Goal: Task Accomplishment & Management: Manage account settings

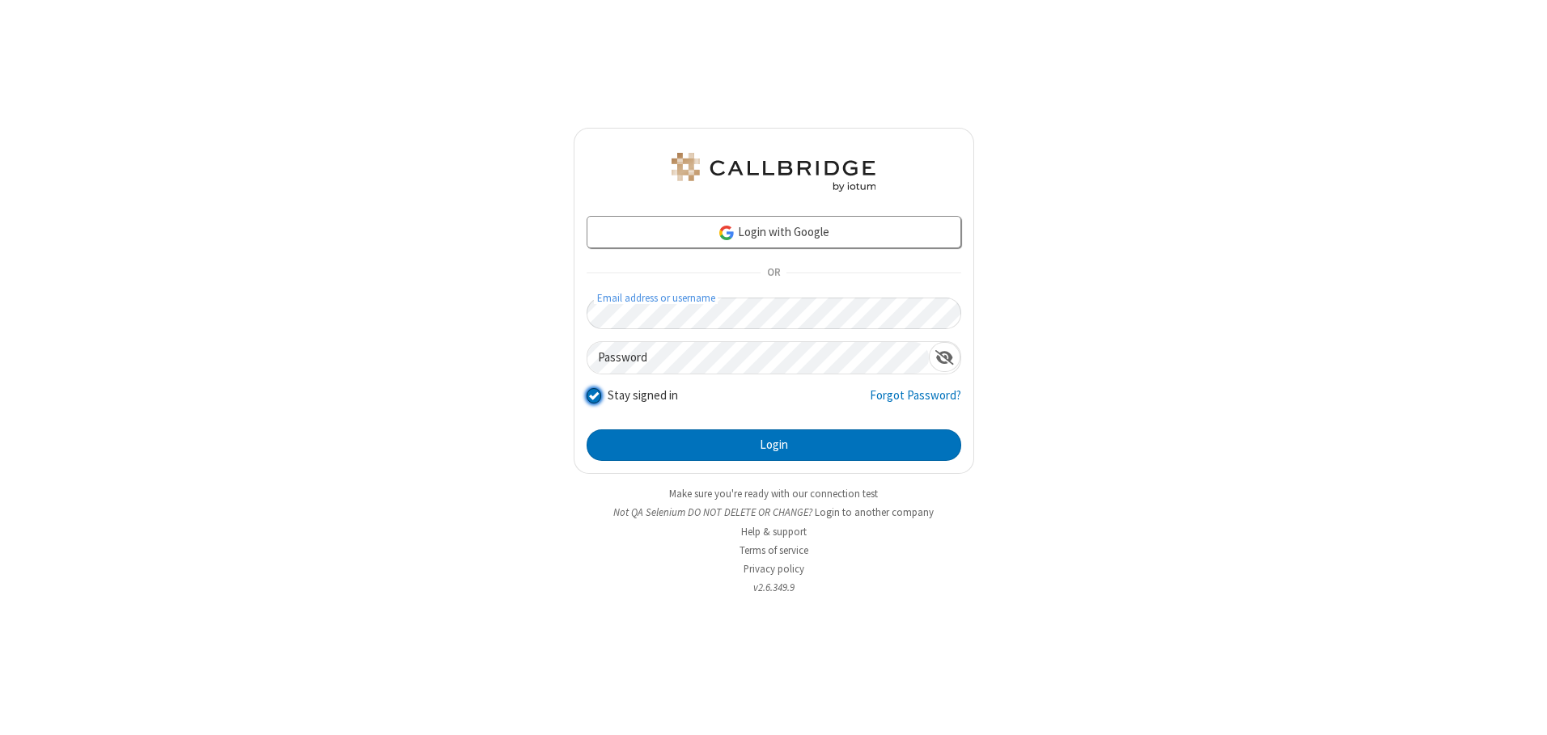
click at [593, 396] on input "Stay signed in" at bounding box center [593, 395] width 15 height 17
click at [773, 445] on button "Login" at bounding box center [773, 446] width 375 height 32
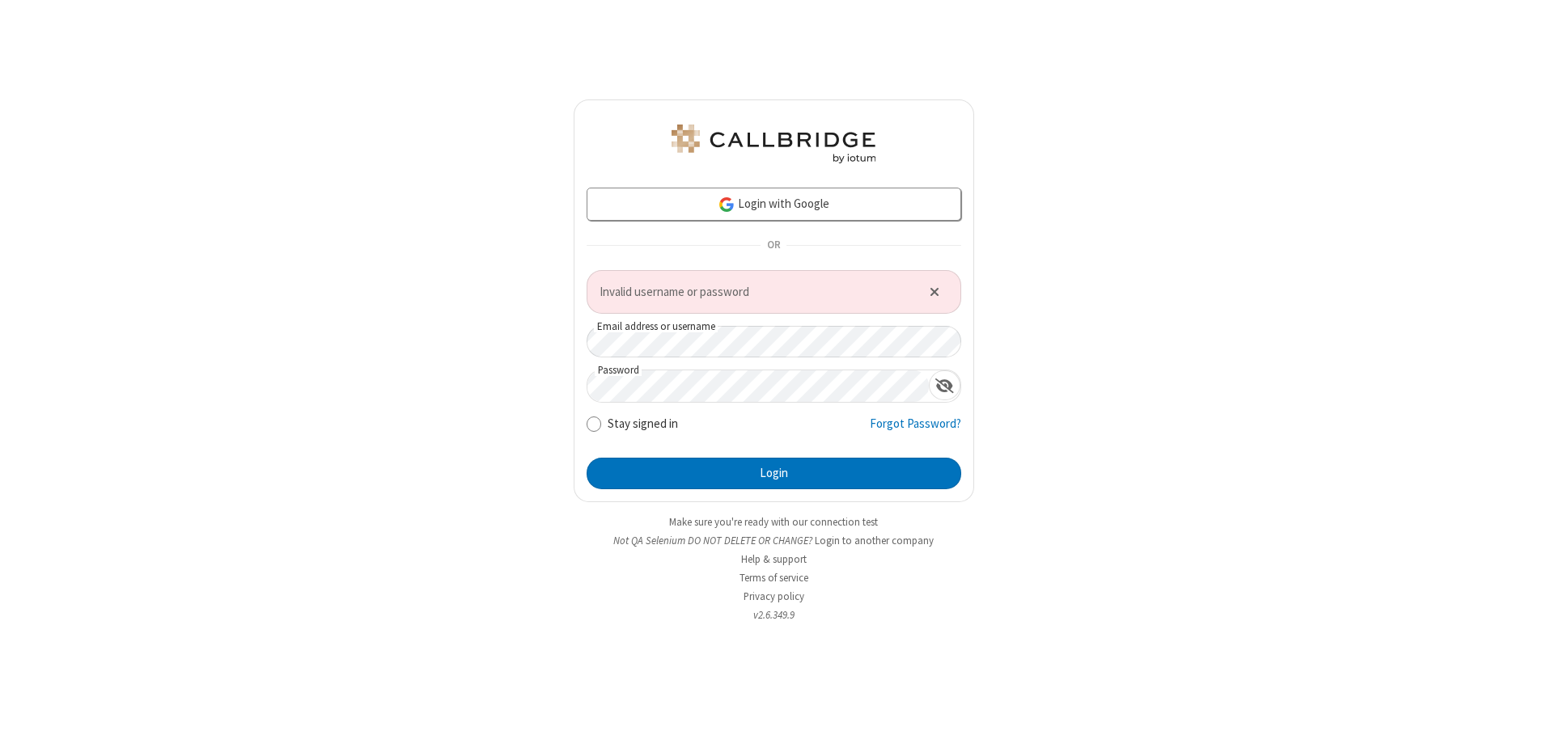
click at [593, 423] on input "Stay signed in" at bounding box center [593, 423] width 15 height 17
checkbox input "true"
click at [773, 473] on button "Login" at bounding box center [773, 474] width 375 height 32
